Goal: Communication & Community: Share content

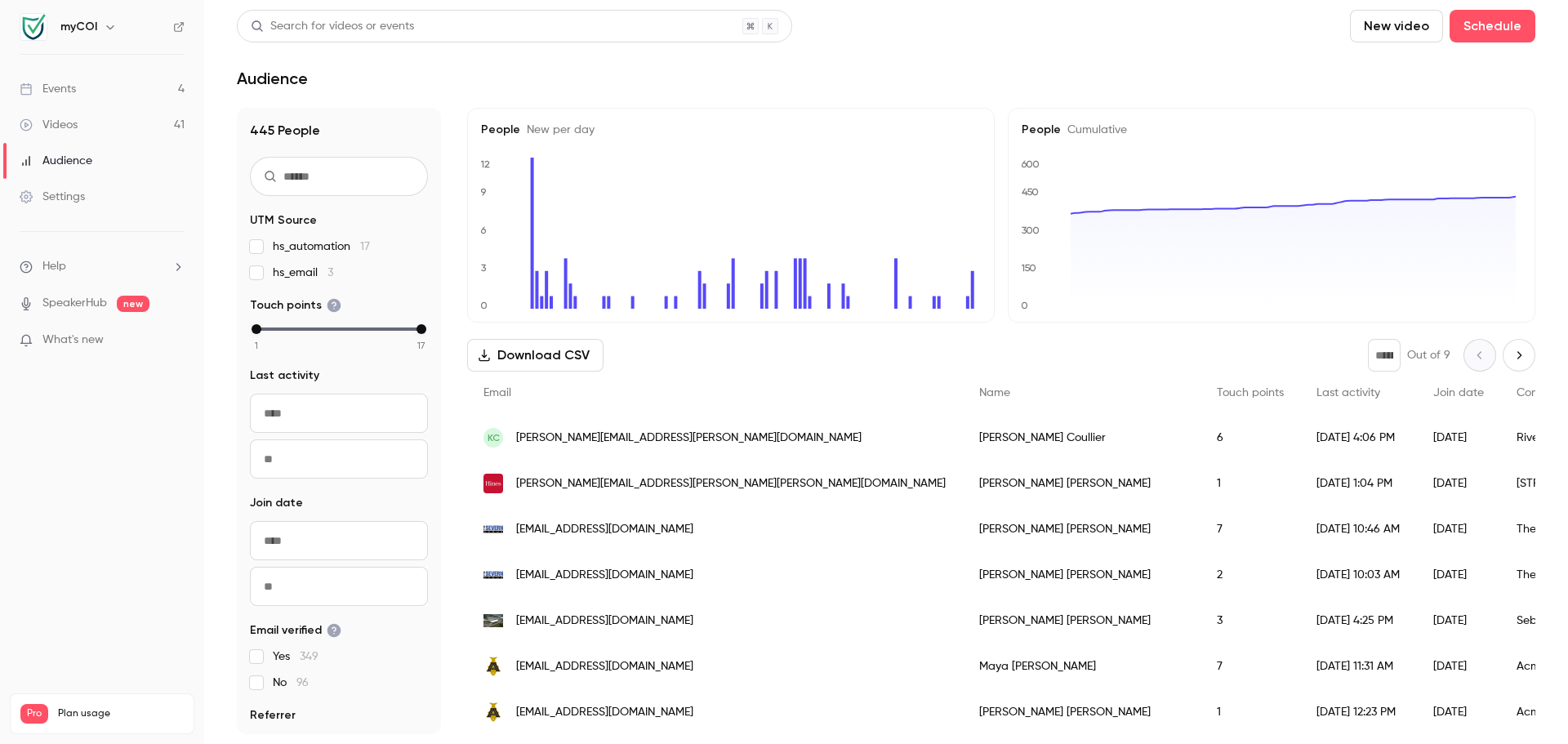
click at [109, 127] on link "Videos 41" at bounding box center [102, 124] width 205 height 36
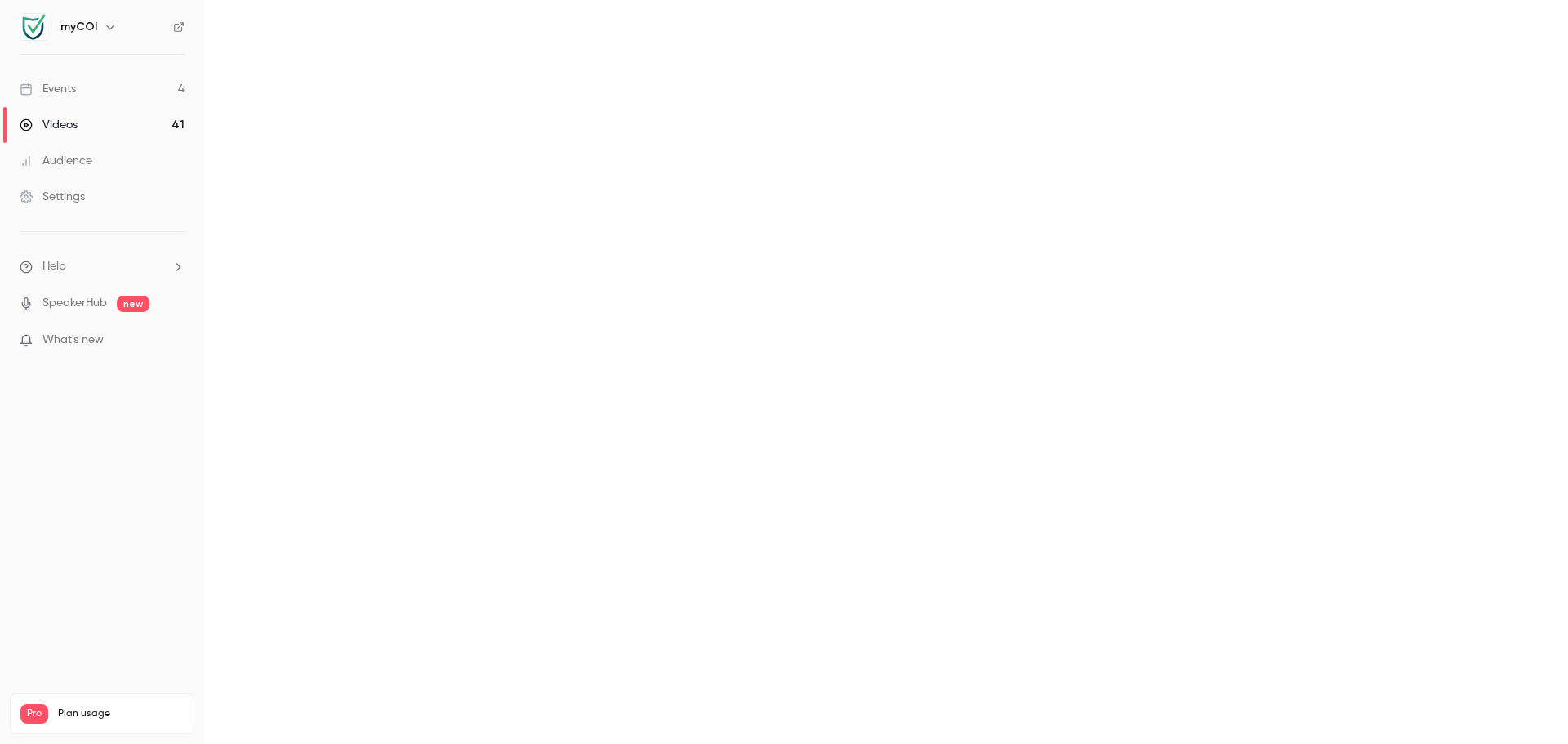
click at [315, 29] on main "Search for videos or events New video Schedule Videos All Replays Recordings Up…" at bounding box center [887, 372] width 1364 height 744
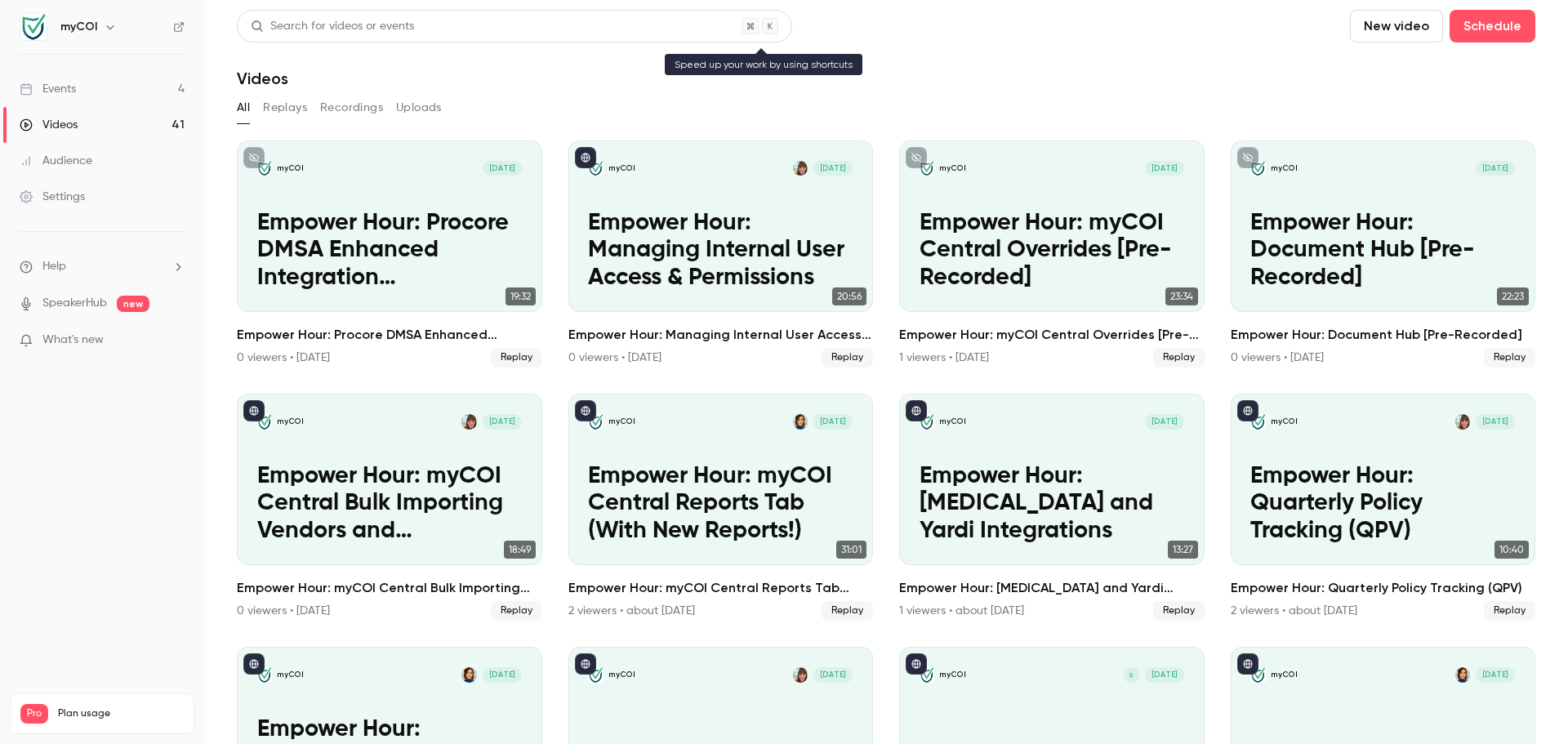
click at [316, 28] on div "Search for videos or events" at bounding box center [332, 26] width 163 height 18
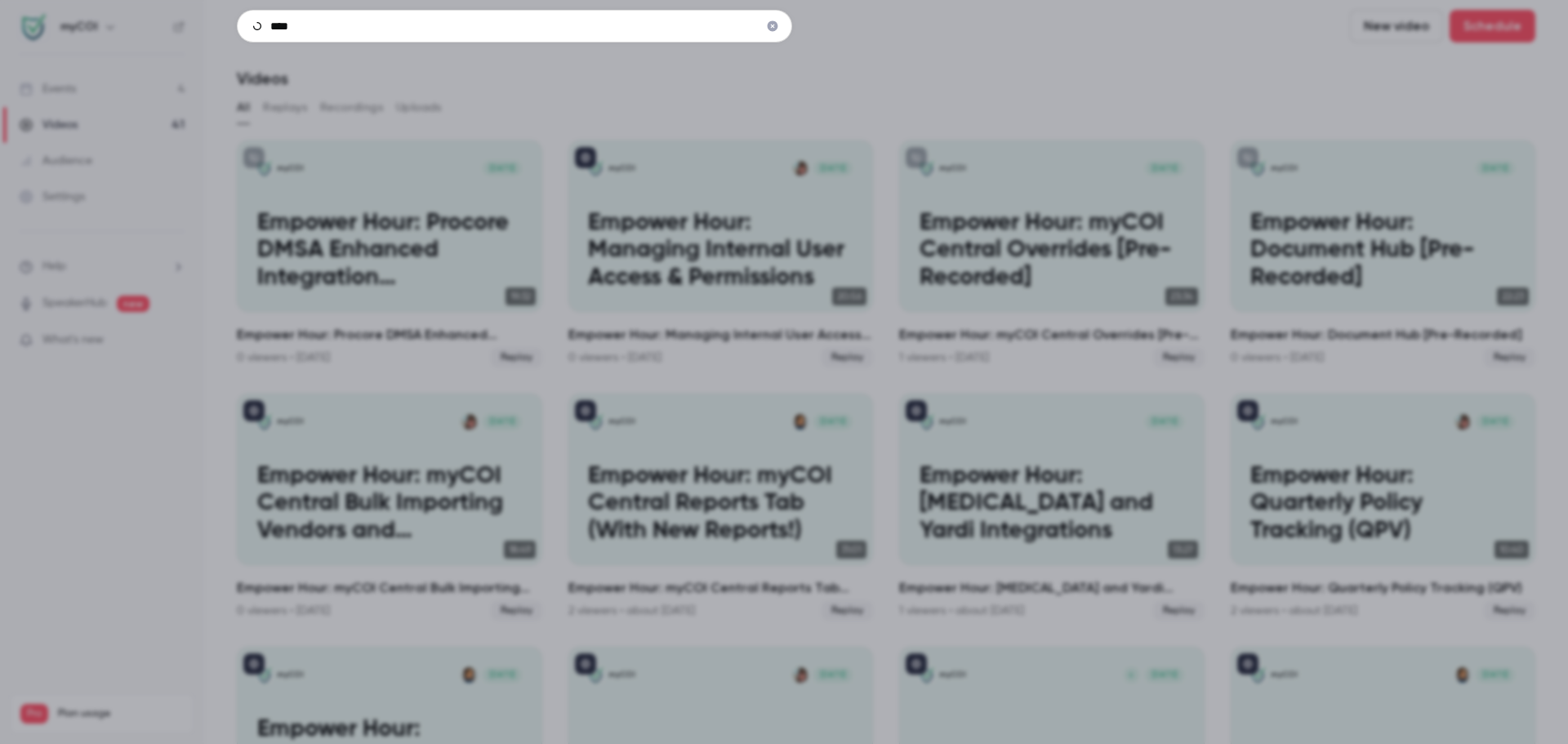
type input "****"
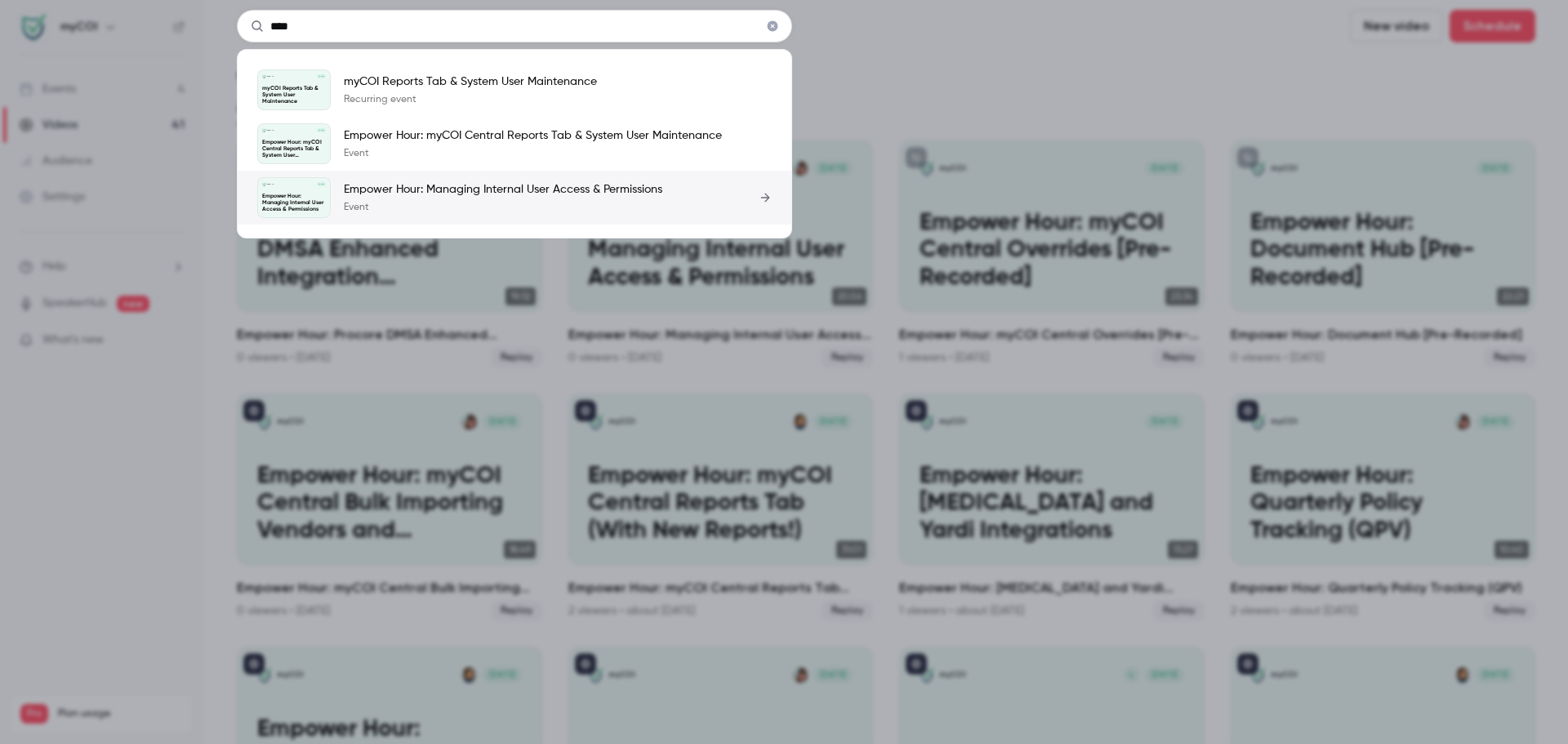
click at [485, 202] on p "Event" at bounding box center [502, 207] width 318 height 13
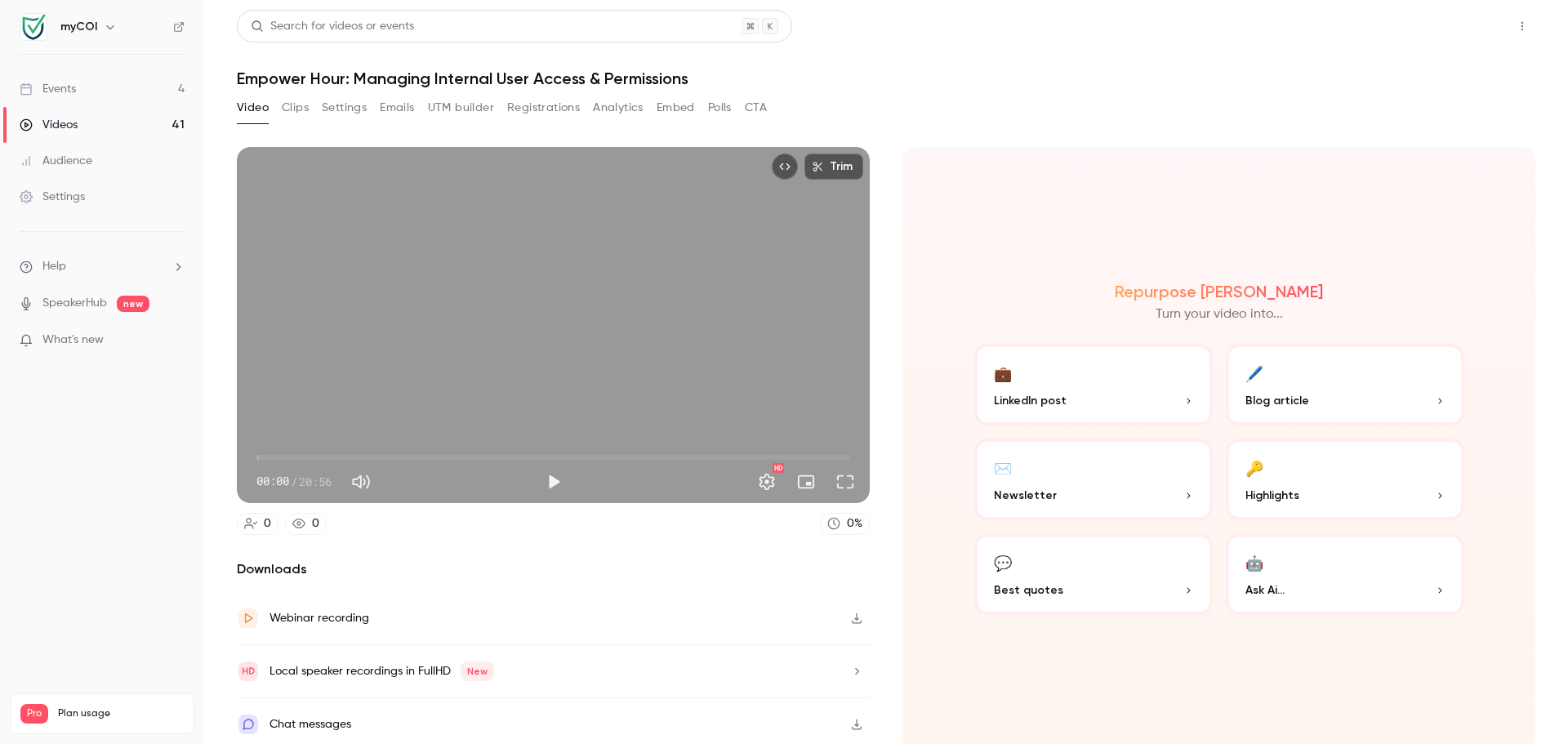
click at [1441, 20] on button "Share" at bounding box center [1464, 25] width 65 height 32
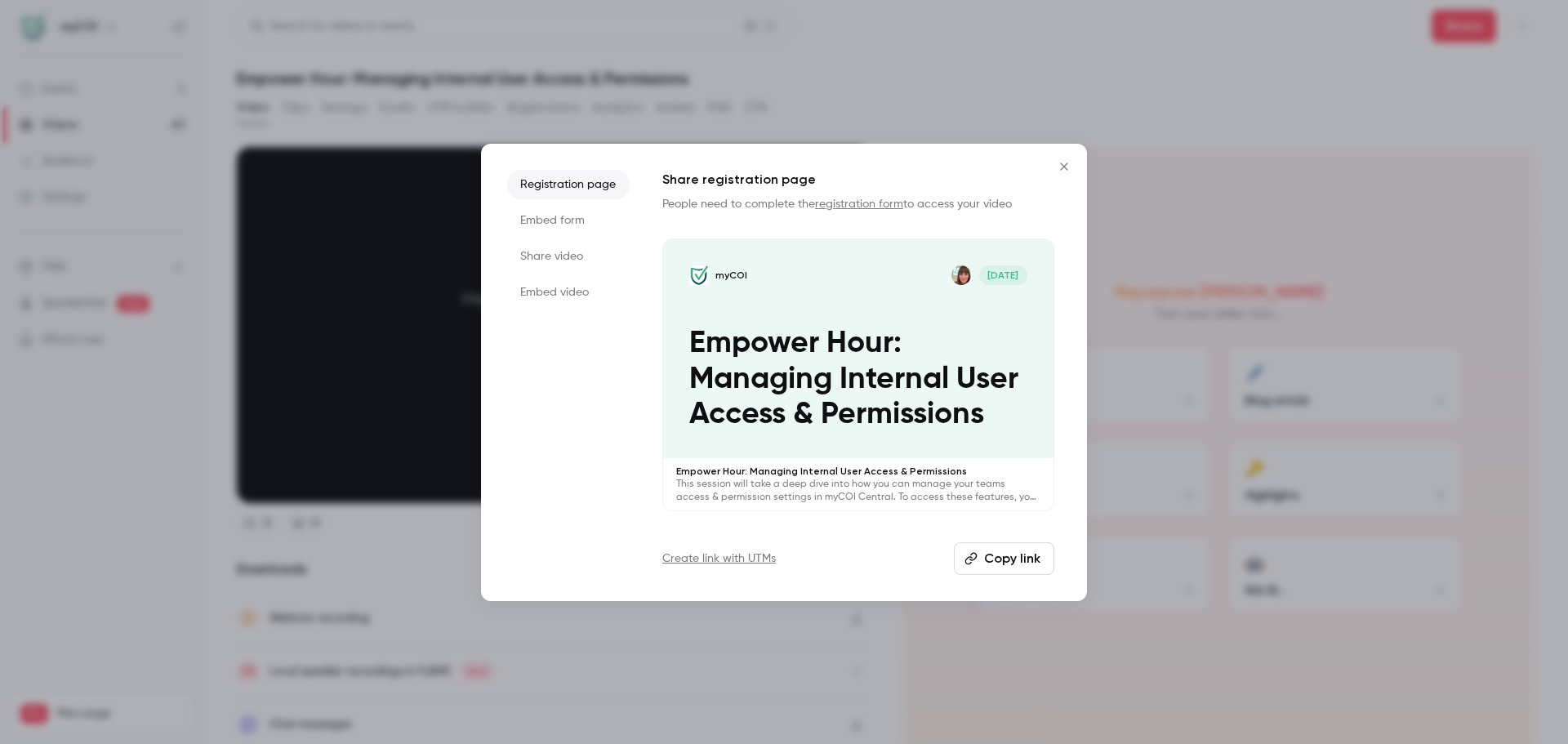
click at [548, 279] on li "Embed video" at bounding box center [568, 293] width 122 height 29
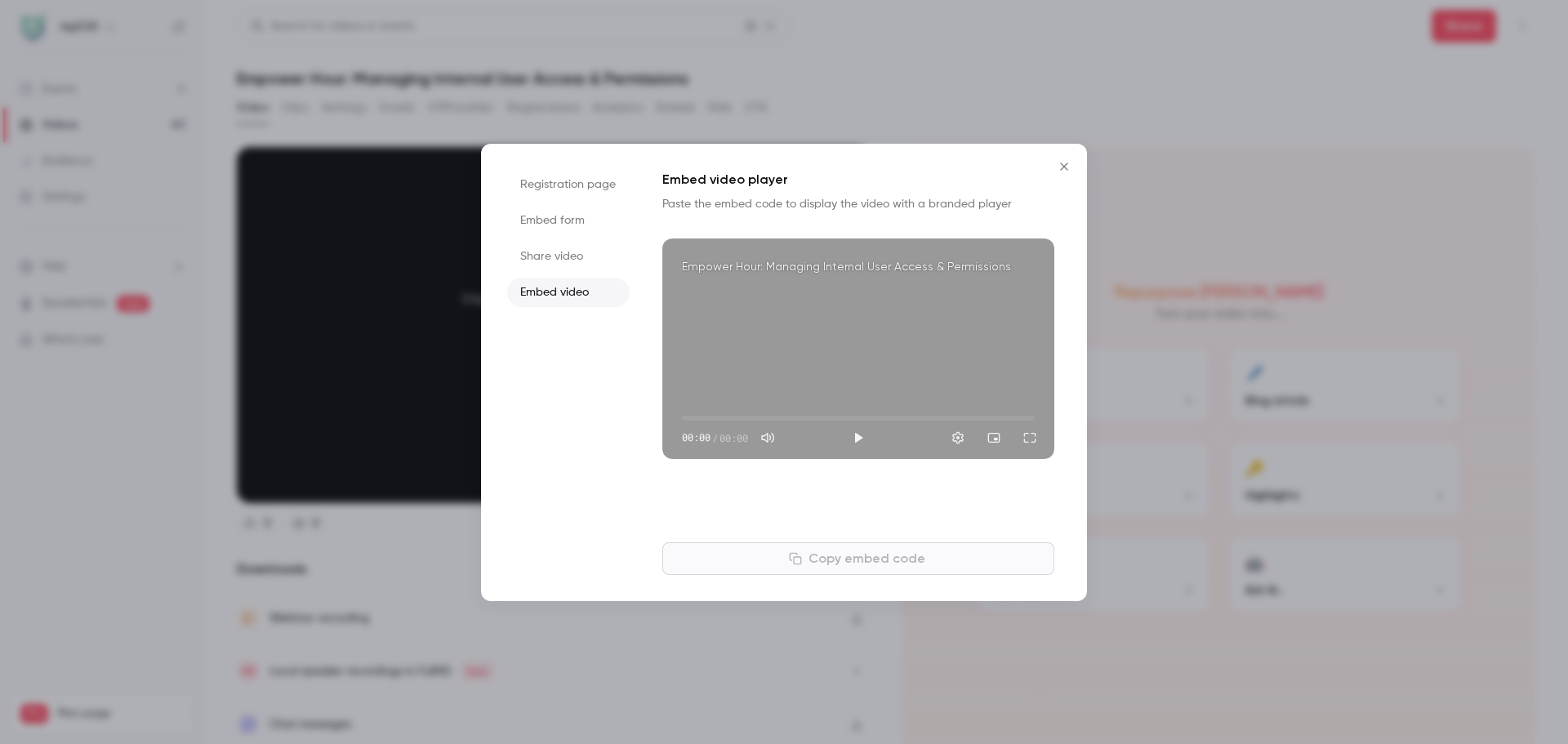
click at [538, 254] on li "Share video" at bounding box center [568, 256] width 122 height 29
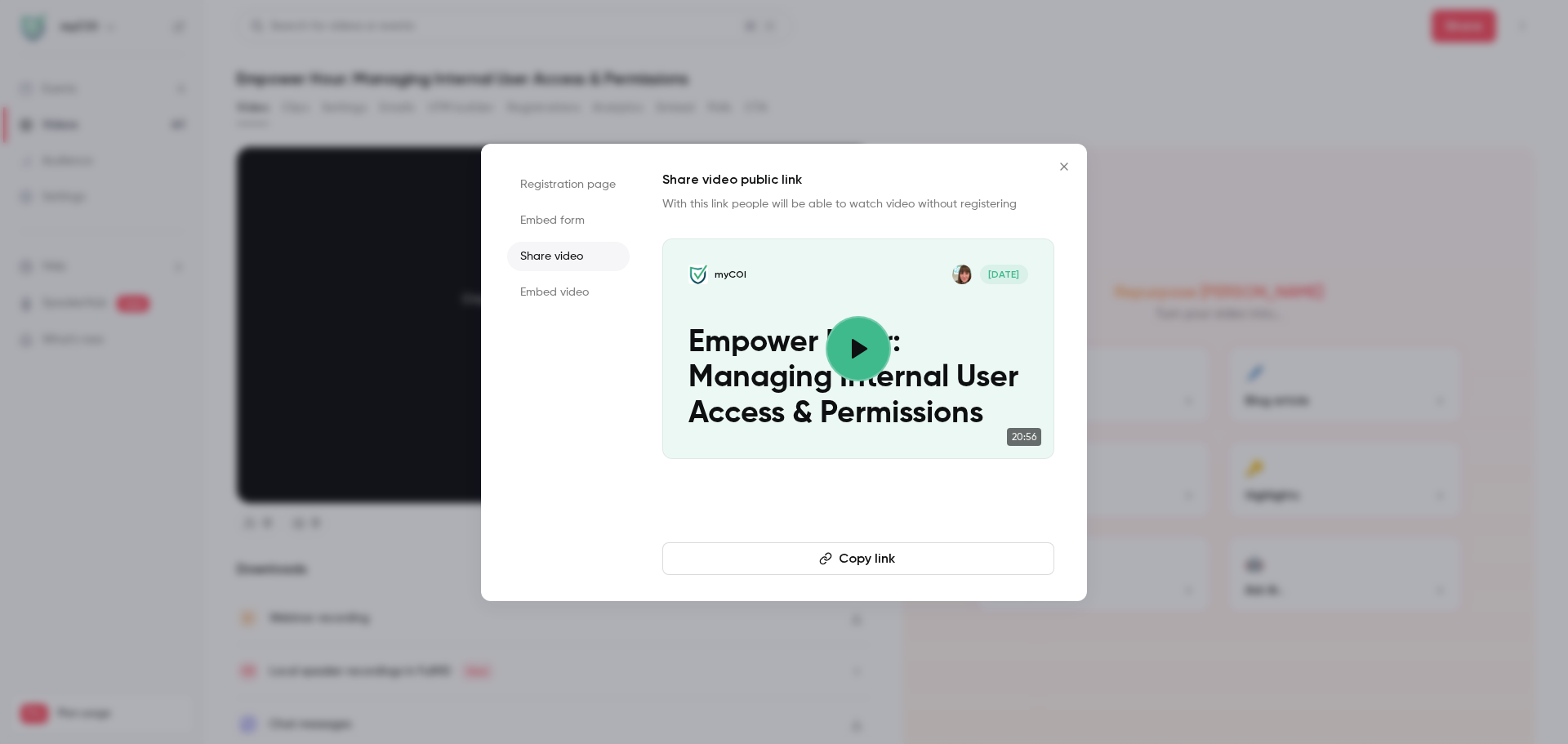
click at [872, 562] on button "Copy link" at bounding box center [858, 558] width 392 height 32
click at [816, 555] on button "Copied!" at bounding box center [858, 558] width 392 height 32
